Goal: Transaction & Acquisition: Book appointment/travel/reservation

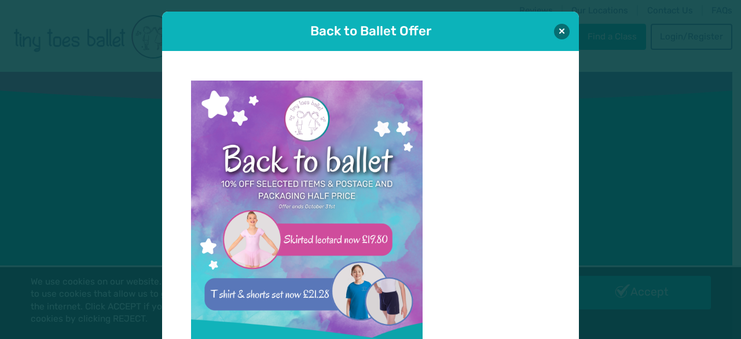
click at [661, 34] on div "Back to Ballet Offer Click here to Shop- delivered straight to your door!" at bounding box center [370, 169] width 741 height 339
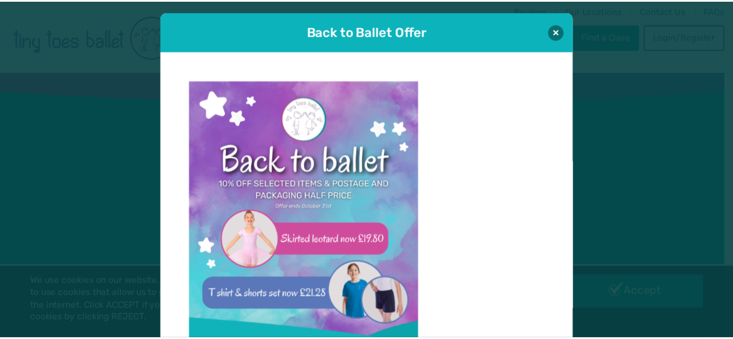
scroll to position [12, 0]
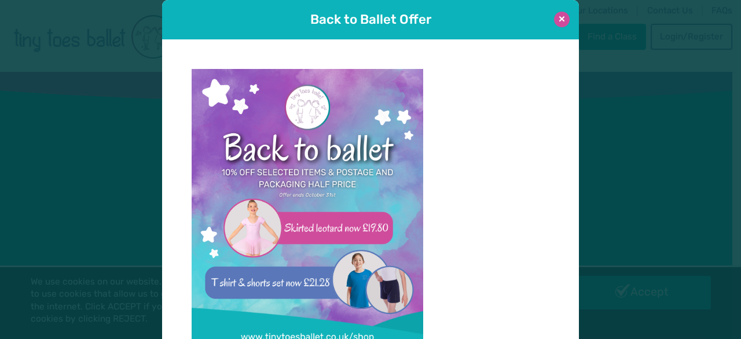
click at [563, 17] on button at bounding box center [562, 20] width 16 height 16
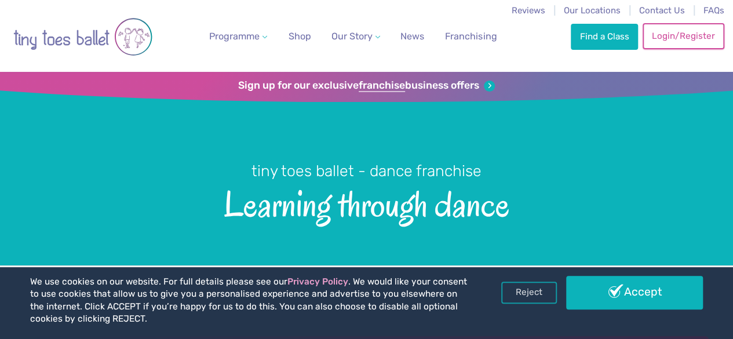
click at [704, 33] on link "Login/Register" at bounding box center [682, 35] width 81 height 25
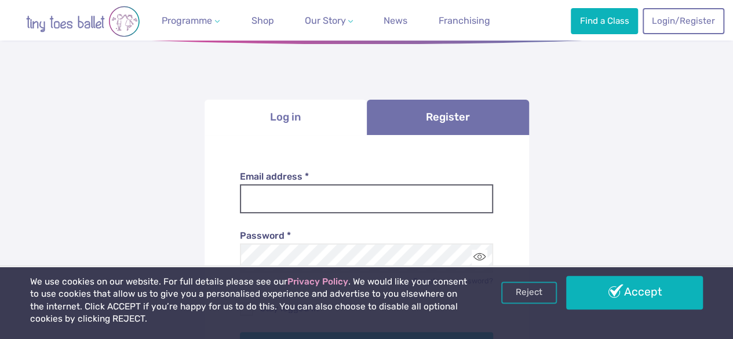
scroll to position [174, 0]
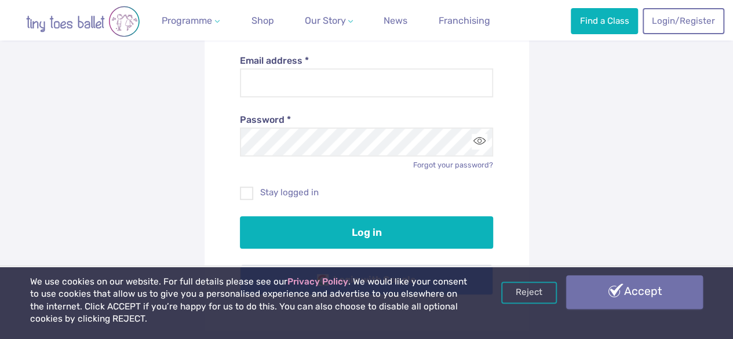
type input "**********"
click at [596, 301] on link "Accept" at bounding box center [634, 292] width 137 height 34
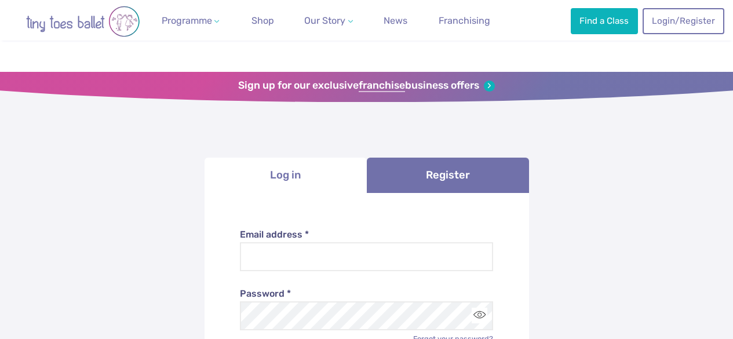
scroll to position [162, 0]
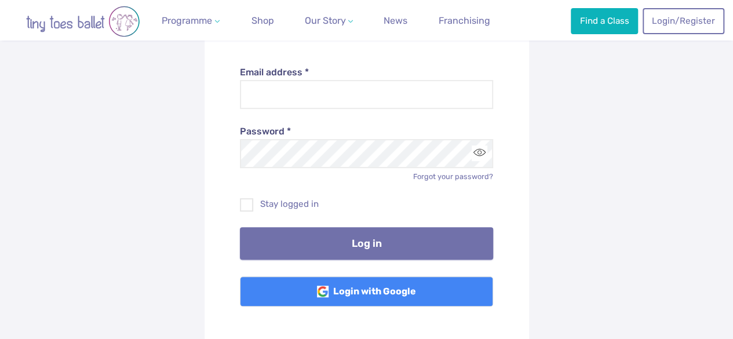
type input "**********"
click at [382, 247] on button "Log in" at bounding box center [366, 243] width 253 height 32
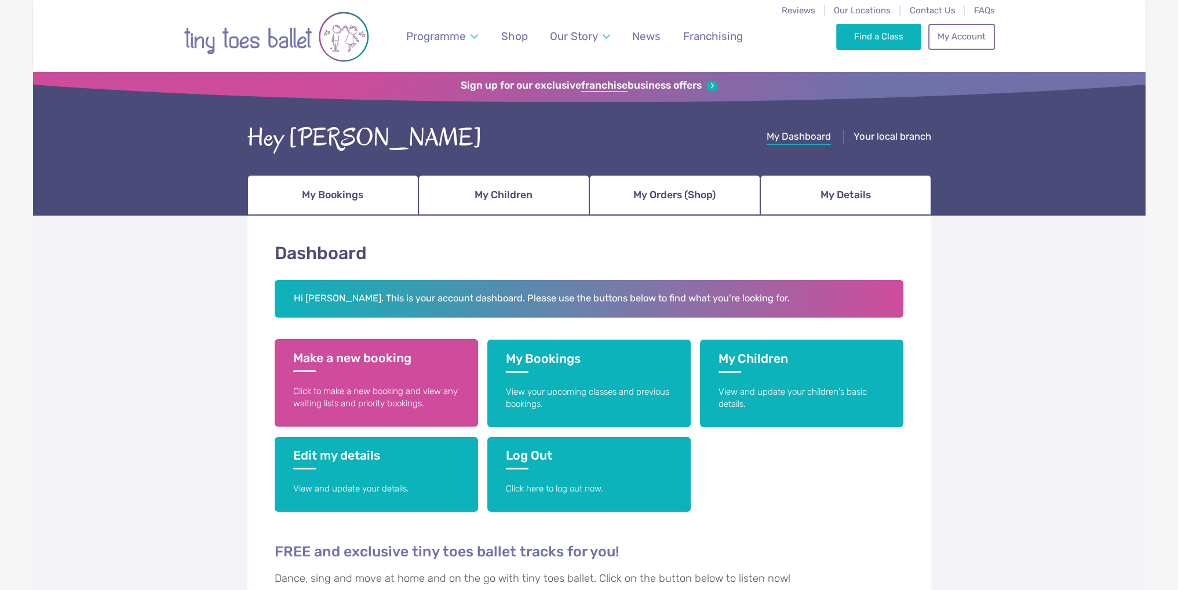
click at [356, 338] on p "Click to make a new booking and view any waiting lists and priority bookings." at bounding box center [376, 397] width 166 height 25
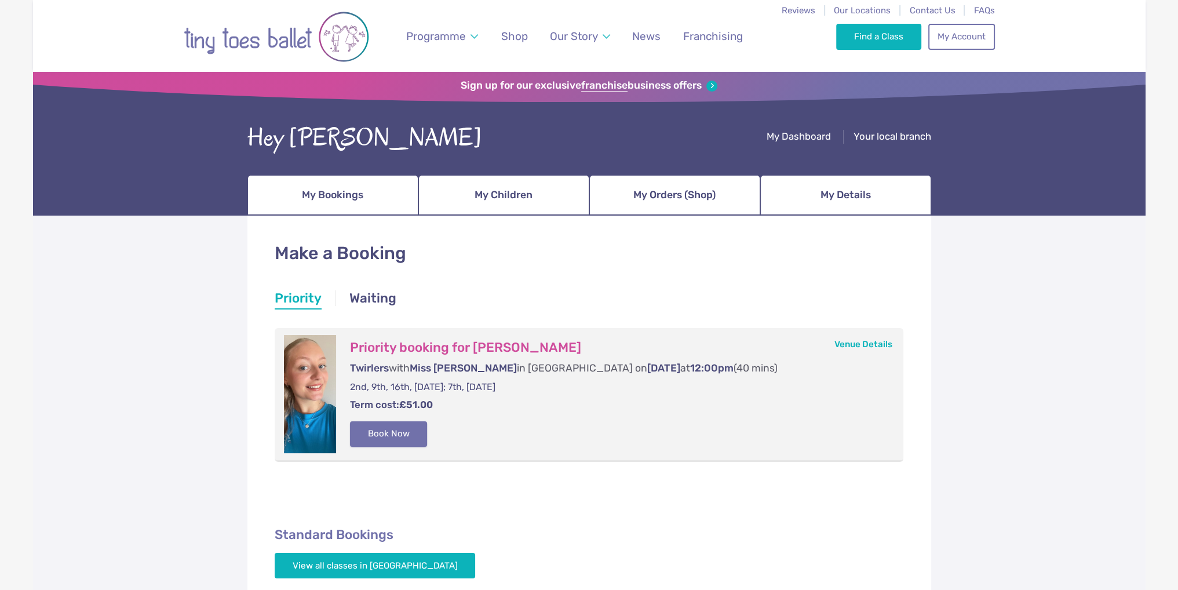
click at [386, 434] on button "Book Now" at bounding box center [389, 433] width 78 height 25
click at [1135, 305] on link "Basket 1" at bounding box center [1153, 295] width 50 height 46
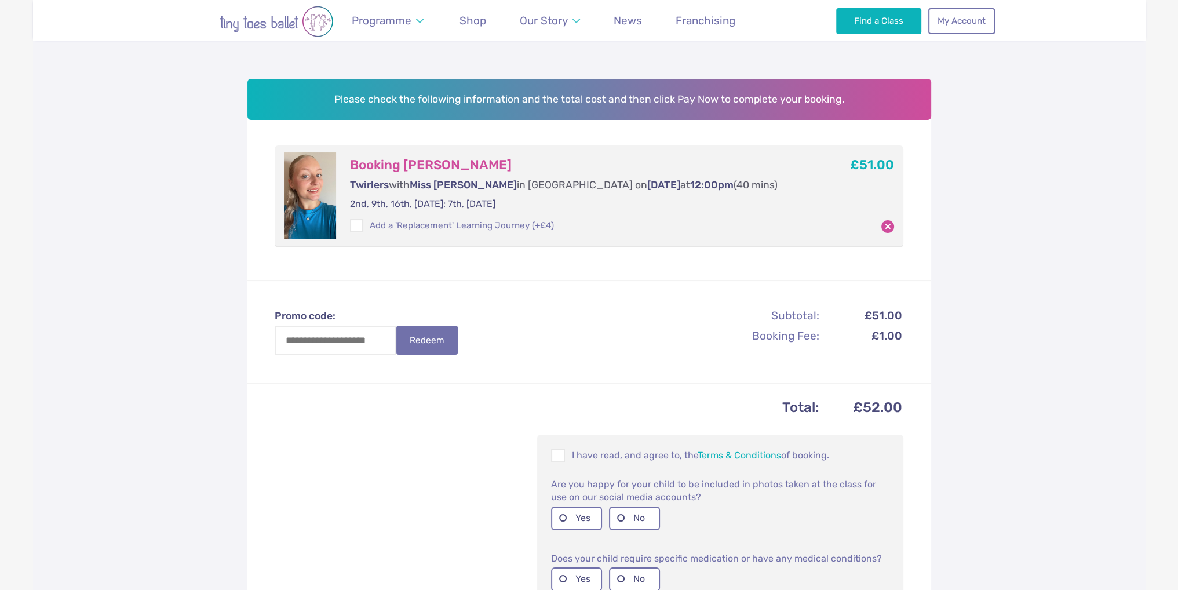
scroll to position [174, 0]
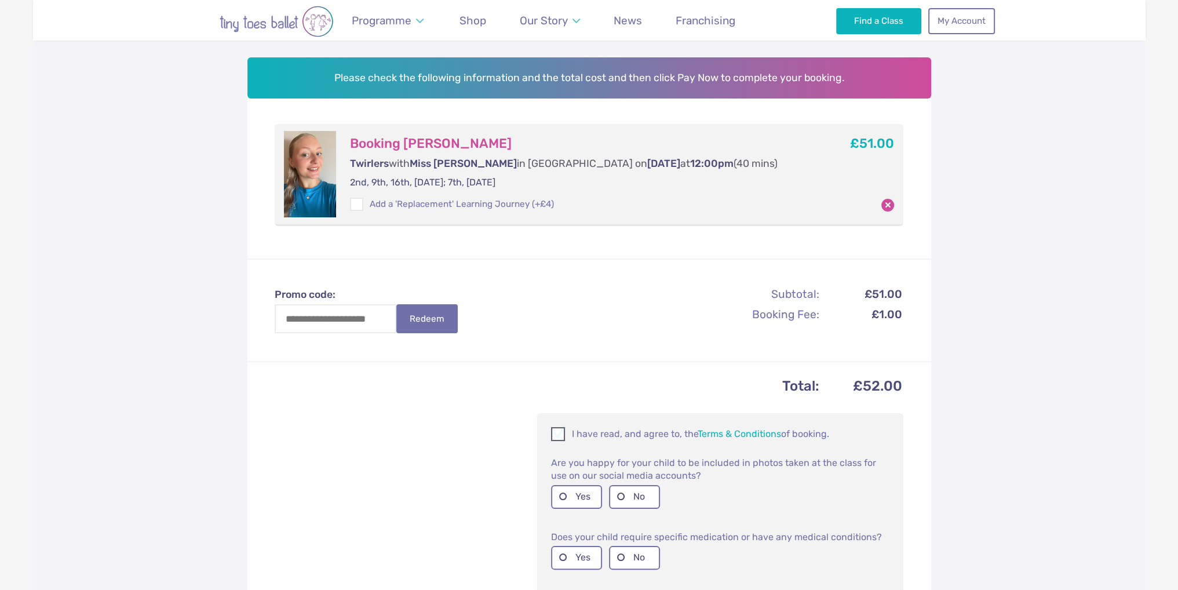
click at [560, 432] on span at bounding box center [558, 435] width 13 height 11
click at [571, 495] on label "Yes" at bounding box center [576, 497] width 51 height 24
click at [627, 556] on label "No" at bounding box center [634, 558] width 51 height 24
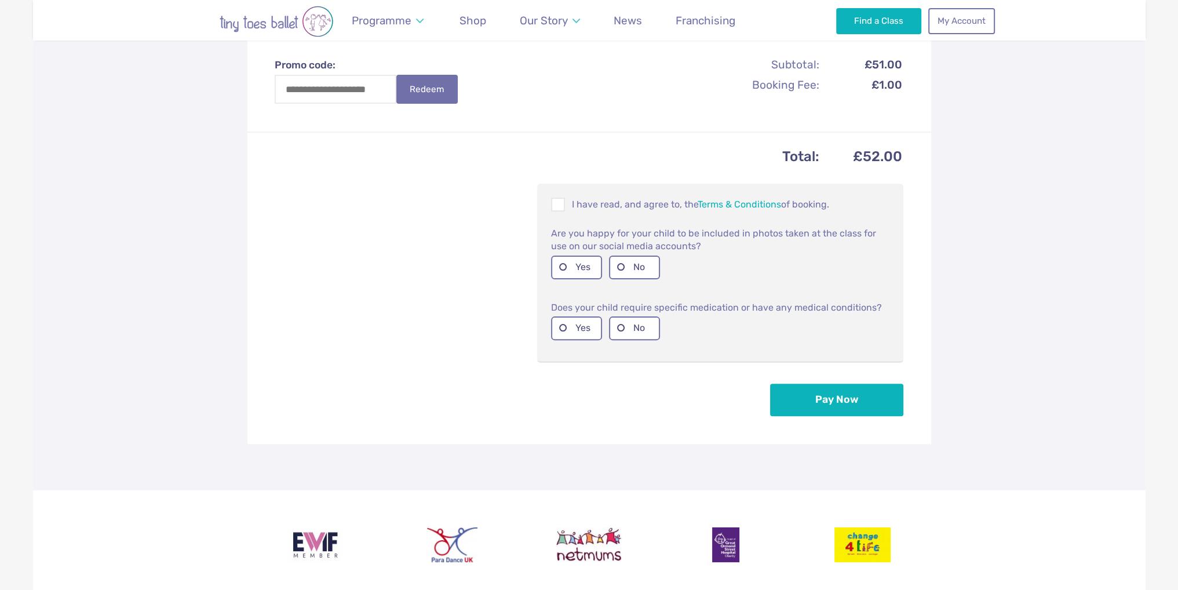
scroll to position [405, 0]
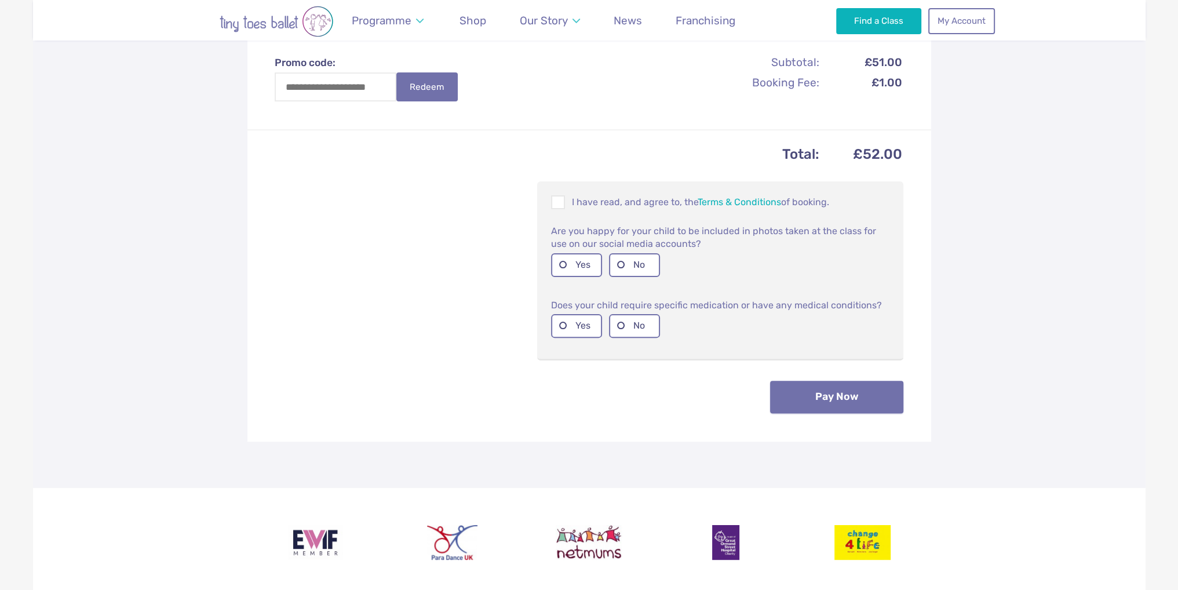
click at [809, 389] on button "Pay Now" at bounding box center [836, 397] width 133 height 32
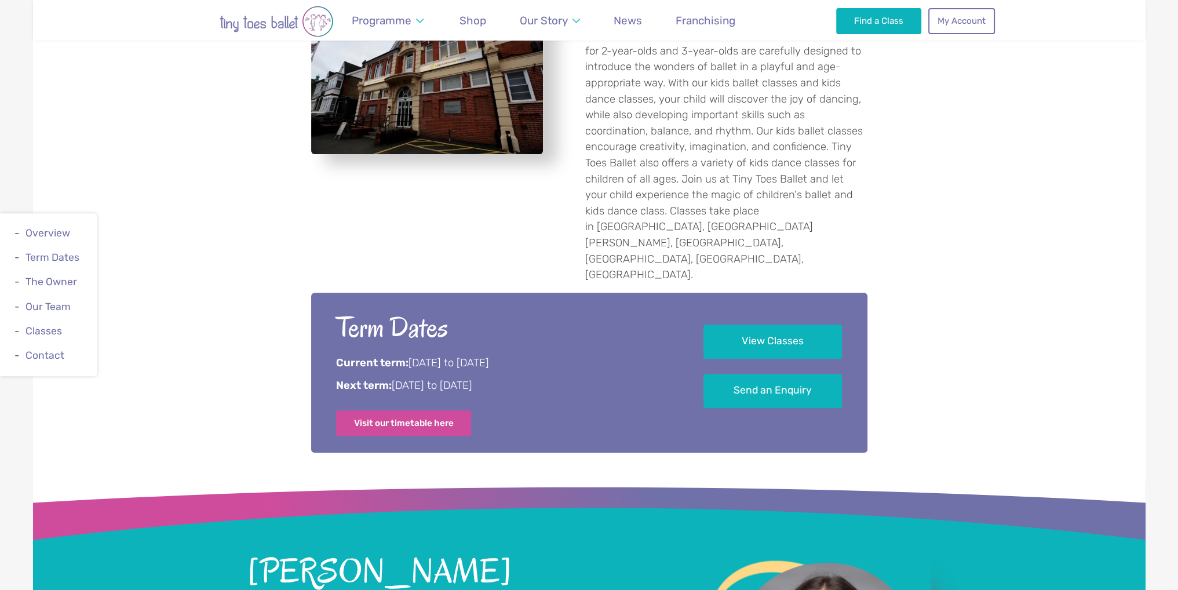
scroll to position [521, 0]
click at [354, 409] on link "Visit our timetable here" at bounding box center [404, 421] width 136 height 25
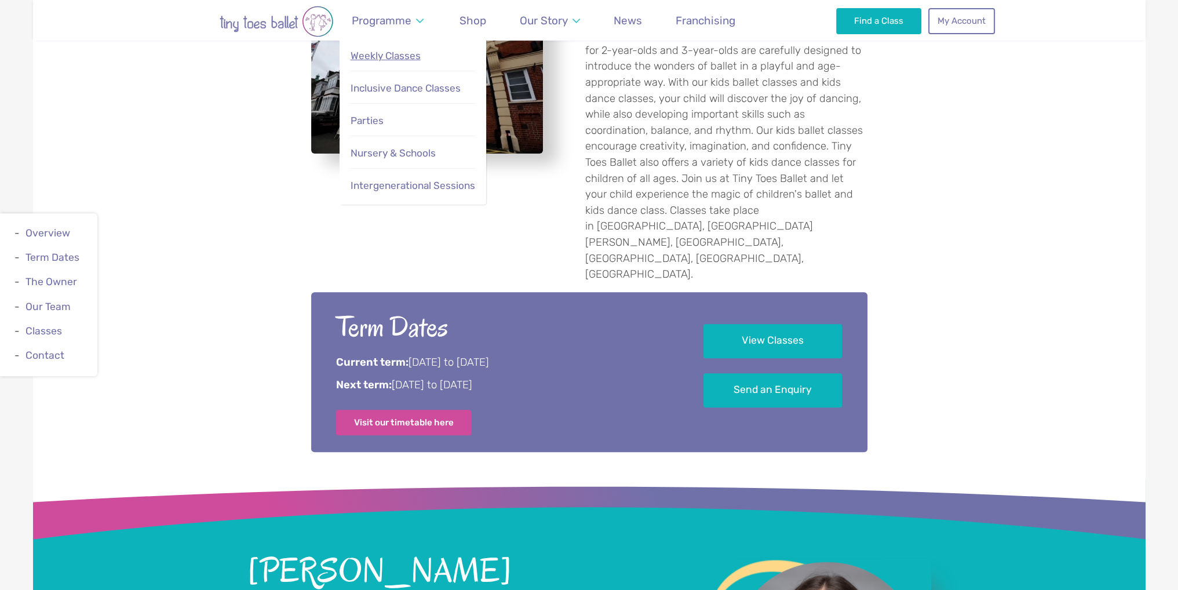
click at [362, 53] on span "Weekly Classes" at bounding box center [385, 56] width 70 height 12
